Goal: Navigation & Orientation: Understand site structure

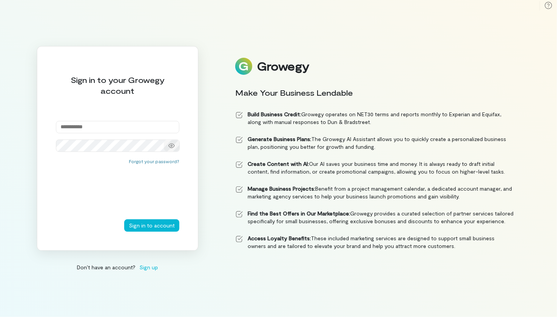
type input "**********"
click at [175, 142] on div at bounding box center [172, 146] width 16 height 11
click at [152, 220] on button "Sign in to account" at bounding box center [151, 226] width 55 height 12
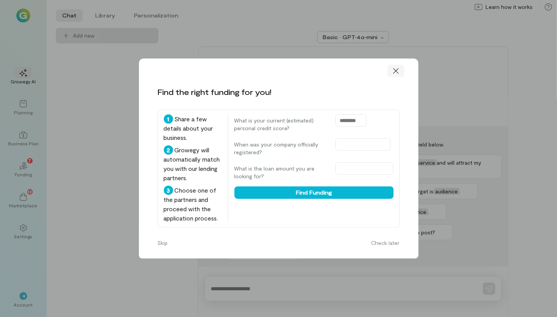
click at [398, 73] on icon at bounding box center [396, 71] width 8 height 8
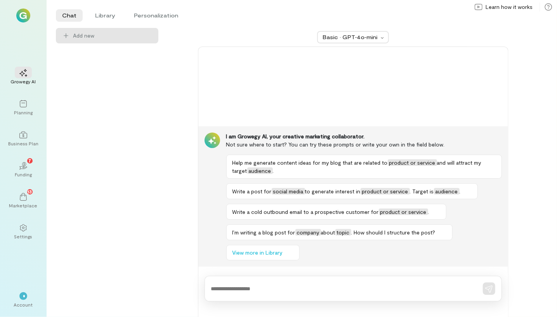
click at [23, 16] on img at bounding box center [23, 16] width 14 height 14
click at [24, 232] on div at bounding box center [23, 228] width 17 height 12
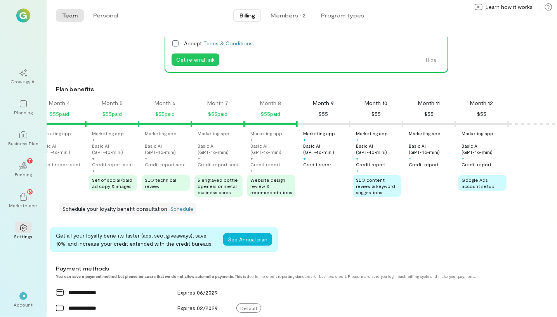
scroll to position [63, 0]
click at [527, 28] on div "Team Personal Billing Members · 2 Program types Team Personal" at bounding box center [302, 15] width 510 height 31
click at [24, 16] on img at bounding box center [23, 16] width 14 height 14
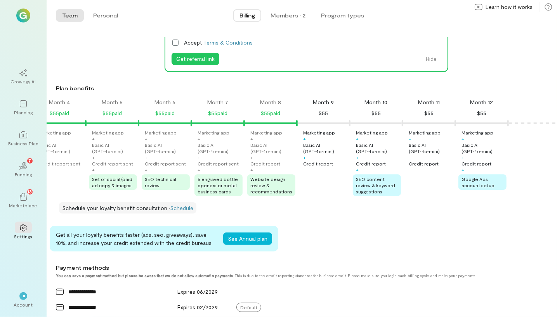
click at [24, 16] on img at bounding box center [23, 16] width 14 height 14
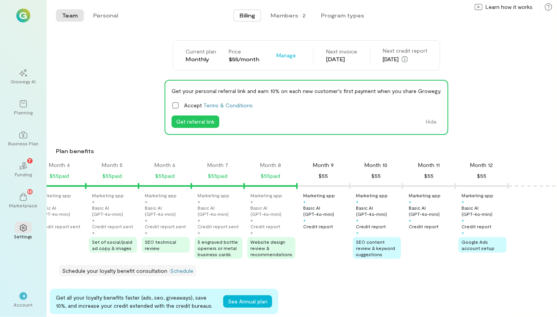
click at [36, 16] on div at bounding box center [23, 16] width 28 height 14
click at [23, 13] on img at bounding box center [23, 16] width 14 height 14
click at [25, 9] on img at bounding box center [23, 16] width 14 height 14
click at [25, 12] on img at bounding box center [23, 16] width 14 height 14
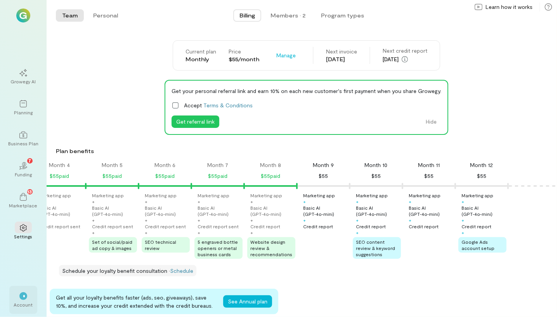
click at [25, 298] on div "*" at bounding box center [23, 297] width 8 height 8
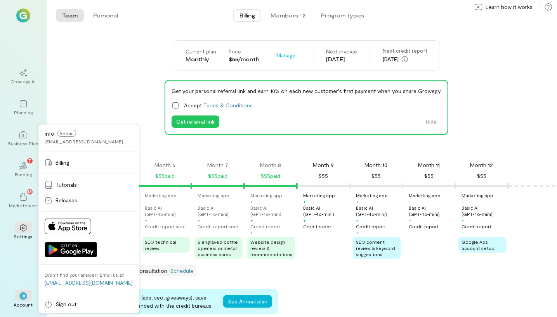
click at [22, 19] on img at bounding box center [23, 16] width 14 height 14
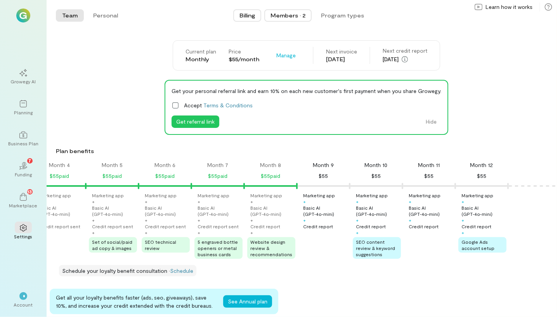
click at [287, 13] on div "Members · 2" at bounding box center [288, 16] width 35 height 8
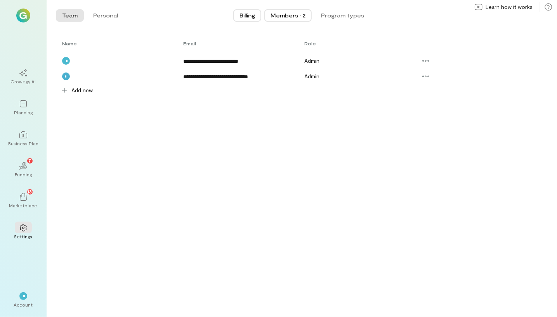
click at [248, 14] on span "Billing" at bounding box center [247, 16] width 16 height 8
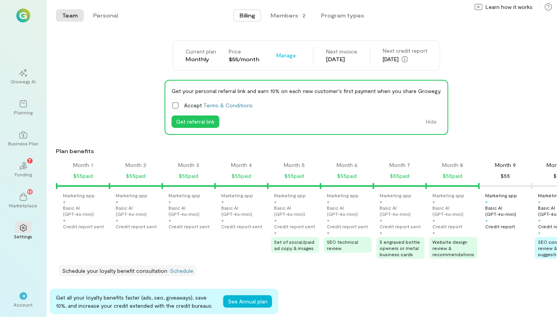
scroll to position [0, 188]
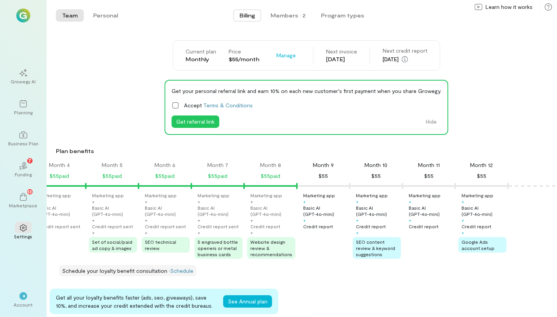
click at [64, 15] on button "Team" at bounding box center [70, 15] width 28 height 12
click at [64, 19] on button "Team" at bounding box center [70, 15] width 28 height 12
click at [497, 57] on div "Current plan Monthly Price $55/month Manage Next invoice [DATE] Next credit rep…" at bounding box center [306, 55] width 501 height 30
click at [24, 17] on img at bounding box center [23, 16] width 14 height 14
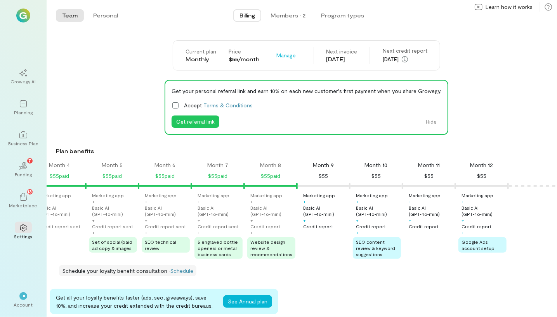
click at [24, 17] on img at bounding box center [23, 16] width 14 height 14
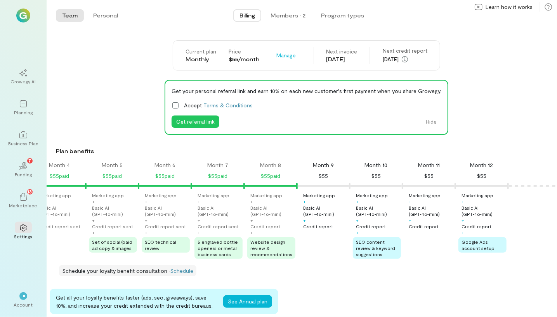
click at [24, 17] on img at bounding box center [23, 16] width 14 height 14
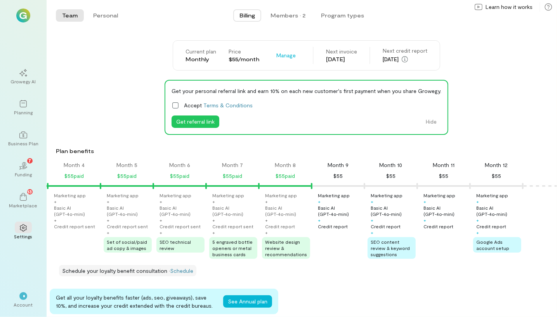
scroll to position [0, 178]
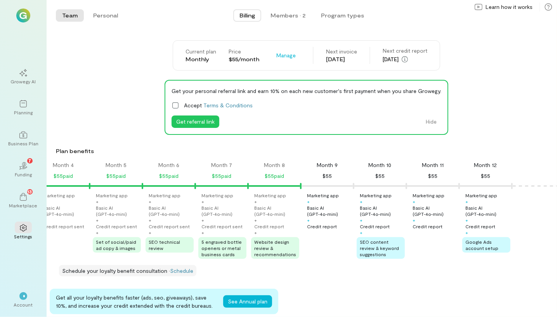
click at [503, 304] on div "Get all your loyalty benefits faster (ads, seo, giveaways), save 10%, and incre…" at bounding box center [303, 302] width 507 height 26
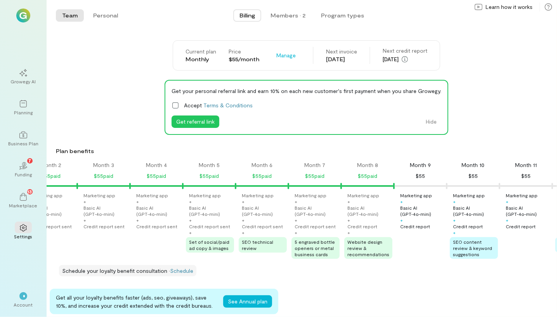
scroll to position [0, 0]
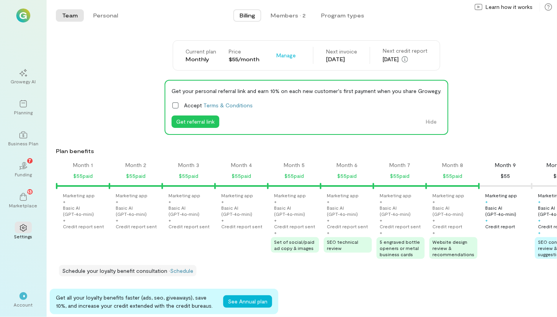
click at [529, 303] on div "Get all your loyalty benefits faster (ads, seo, giveaways), save 10%, and incre…" at bounding box center [303, 302] width 507 height 26
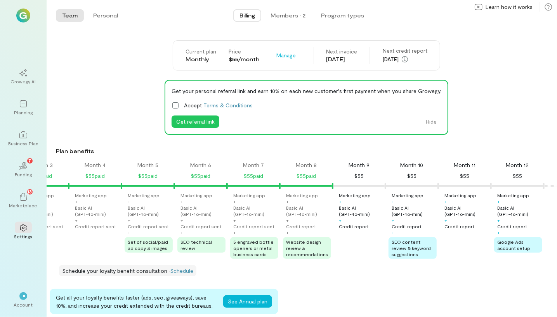
scroll to position [0, 147]
click at [534, 54] on div "Current plan Monthly Price $55/month Manage Next invoice [DATE] Next credit rep…" at bounding box center [306, 55] width 501 height 30
click at [524, 89] on div "Get your personal referral link and earn 10% on each new customer's first payme…" at bounding box center [306, 107] width 501 height 55
click at [182, 274] on link "Schedule" at bounding box center [181, 271] width 23 height 7
click at [510, 94] on div "Get your personal referral link and earn 10% on each new customer's first payme…" at bounding box center [306, 107] width 501 height 55
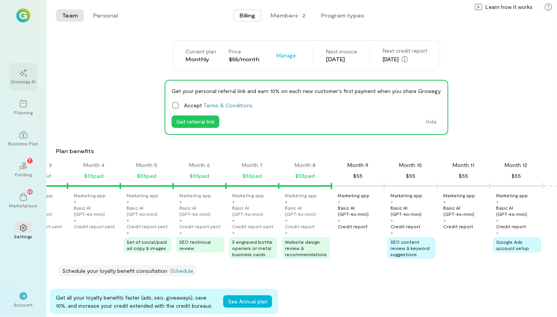
click at [29, 73] on div at bounding box center [23, 73] width 17 height 12
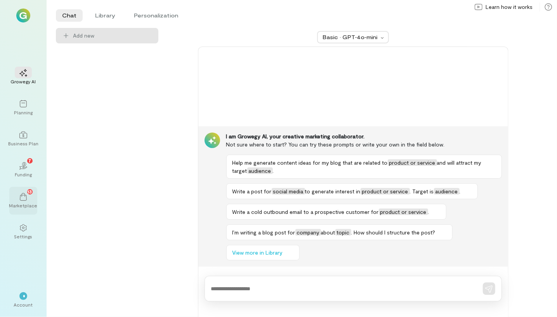
click at [24, 199] on icon at bounding box center [23, 197] width 8 height 8
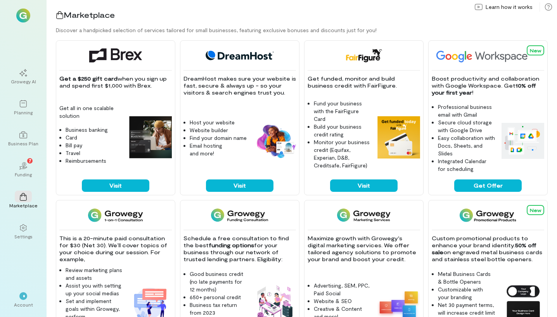
click at [515, 28] on div "Discover a handpicked selection of services tailored for small businesses, feat…" at bounding box center [306, 30] width 501 height 8
click at [20, 139] on icon at bounding box center [23, 135] width 8 height 8
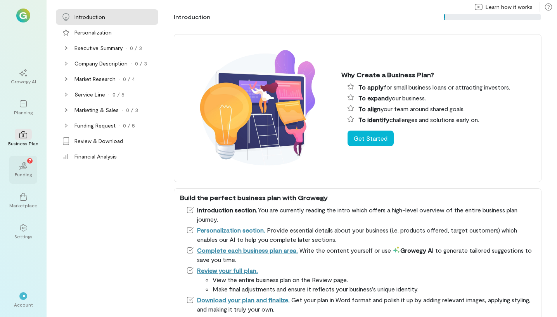
click at [20, 161] on div "02 7" at bounding box center [23, 166] width 17 height 12
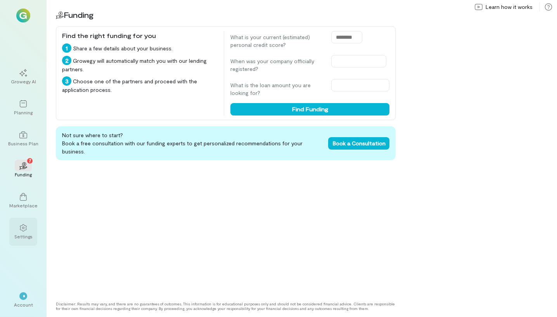
click at [23, 234] on div "Settings" at bounding box center [23, 237] width 18 height 6
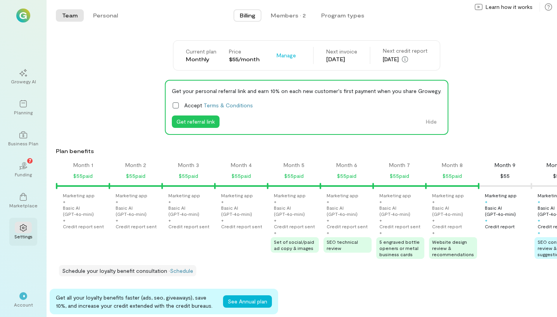
scroll to position [0, 187]
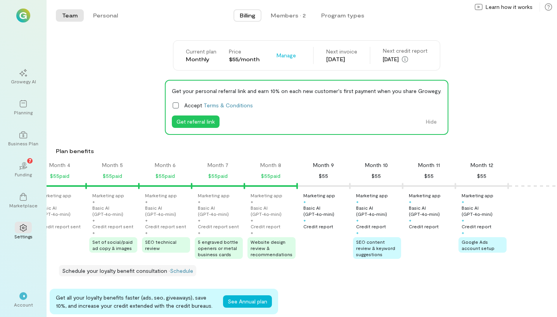
click at [543, 98] on div "Get your personal referral link and earn 10% on each new customer's first payme…" at bounding box center [306, 107] width 501 height 55
drag, startPoint x: 23, startPoint y: 78, endPoint x: 23, endPoint y: 93, distance: 14.7
click at [23, 78] on div at bounding box center [23, 73] width 17 height 12
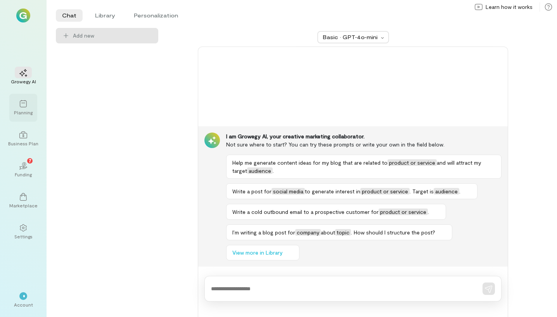
click at [24, 108] on div at bounding box center [23, 104] width 17 height 12
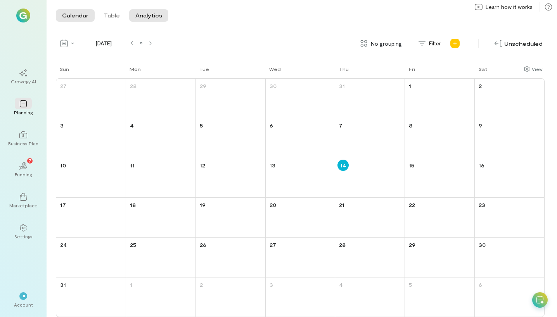
click at [148, 17] on button "Analytics" at bounding box center [148, 15] width 39 height 12
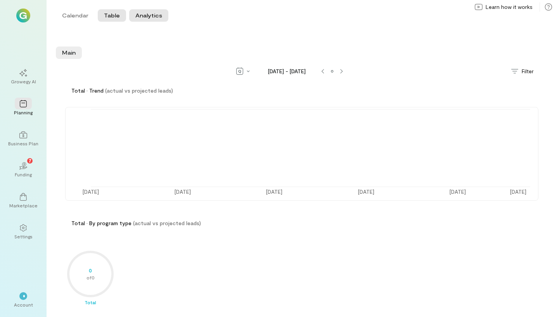
click at [111, 17] on button "Table" at bounding box center [112, 15] width 28 height 12
